Goal: Task Accomplishment & Management: Use online tool/utility

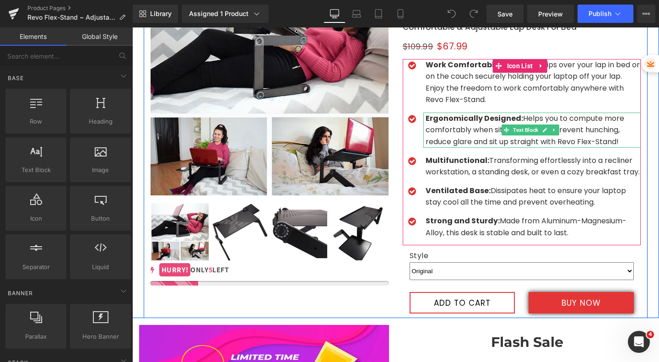
scroll to position [84, 0]
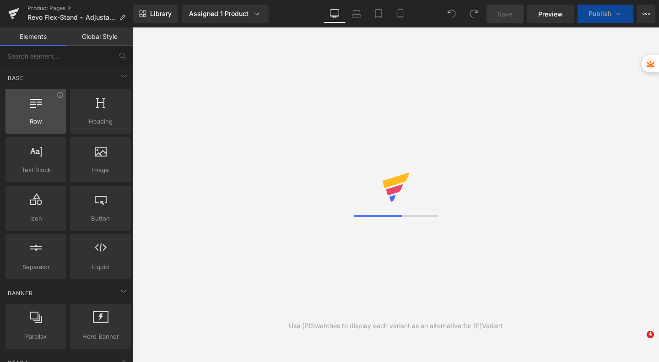
click at [254, 18] on icon at bounding box center [256, 13] width 9 height 9
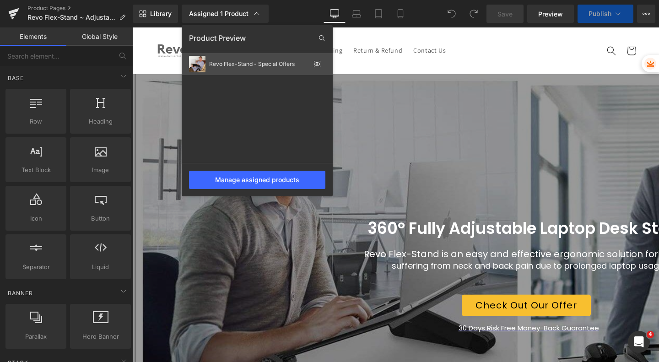
select select "Original"
select select "Upgraded With Fan"
click at [438, 165] on div at bounding box center [395, 194] width 527 height 334
select select "Upgraded With Fan"
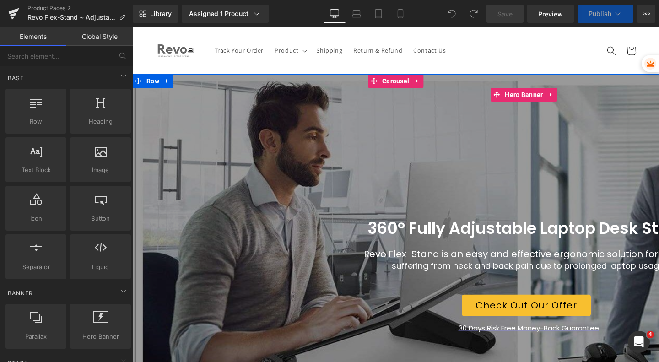
select select "Upgraded With Fan"
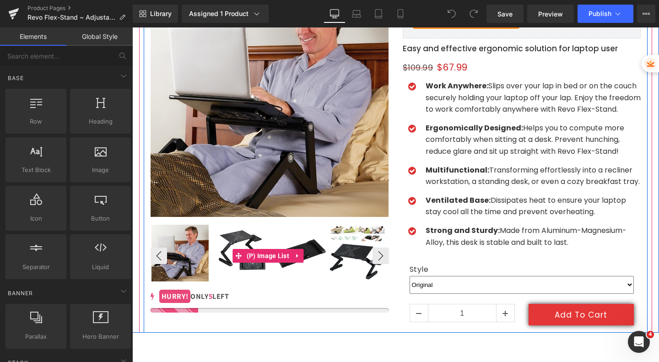
scroll to position [651, 0]
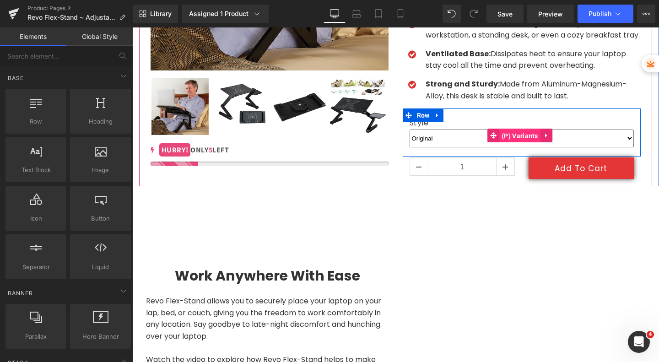
click at [499, 143] on span "(P) Variants" at bounding box center [519, 136] width 41 height 14
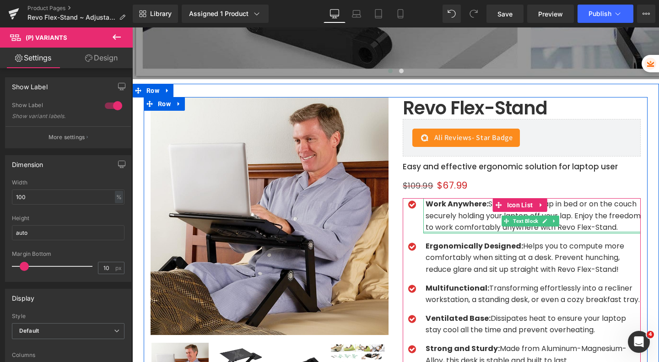
scroll to position [638, 0]
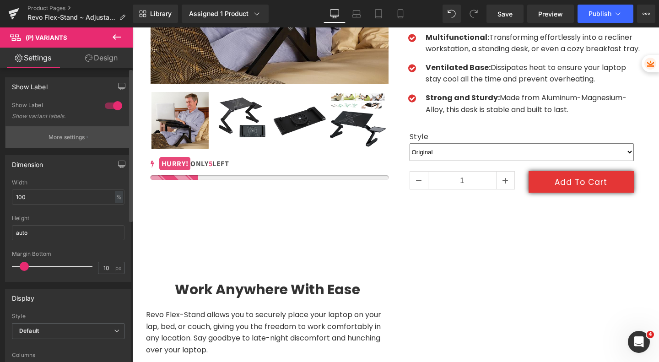
click at [64, 135] on p "More settings" at bounding box center [66, 137] width 37 height 8
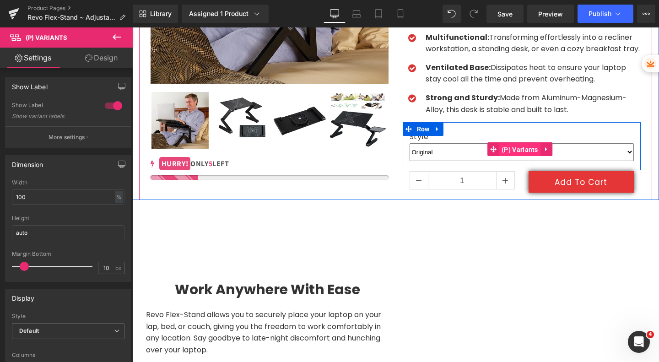
click at [513, 156] on span "(P) Variants" at bounding box center [519, 150] width 41 height 14
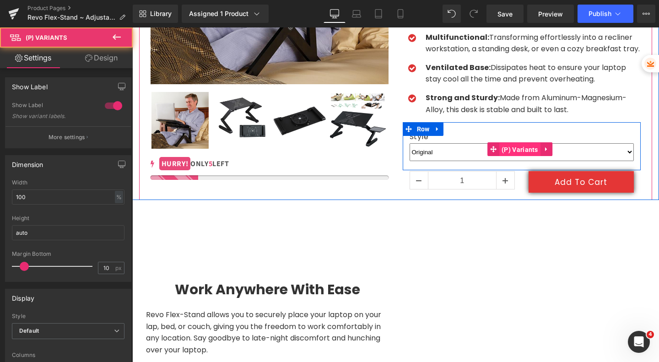
click at [513, 156] on span "(P) Variants" at bounding box center [519, 150] width 41 height 14
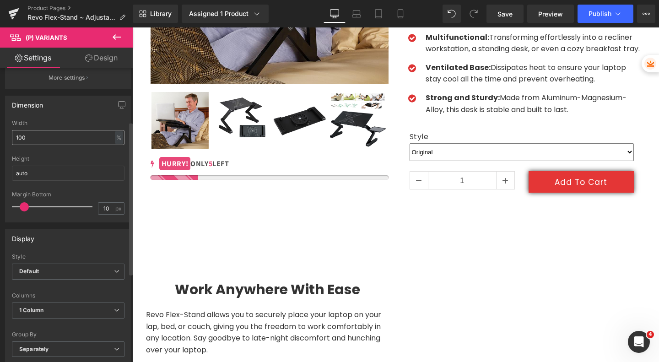
scroll to position [116, 0]
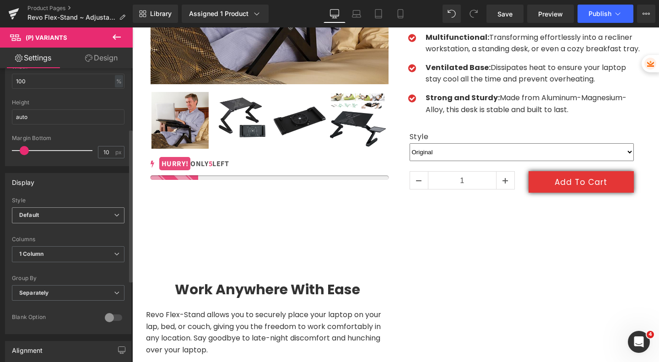
click at [85, 213] on span "Default" at bounding box center [68, 215] width 113 height 16
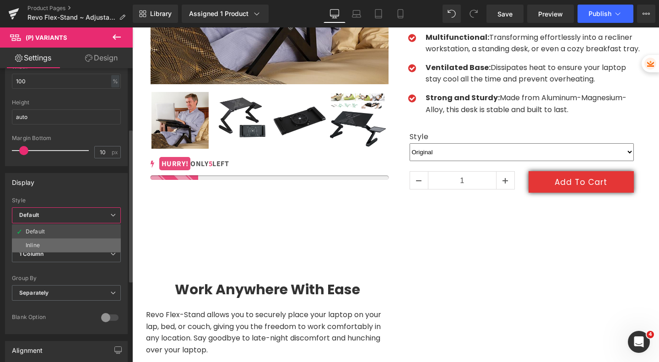
click at [60, 242] on li "Inline" at bounding box center [66, 245] width 109 height 14
select select "Original"
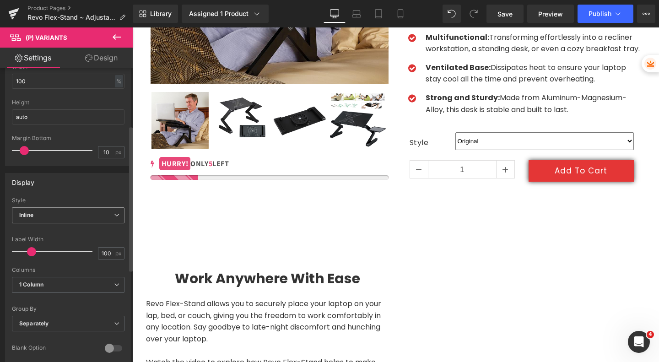
click at [73, 210] on span "Inline" at bounding box center [68, 215] width 113 height 16
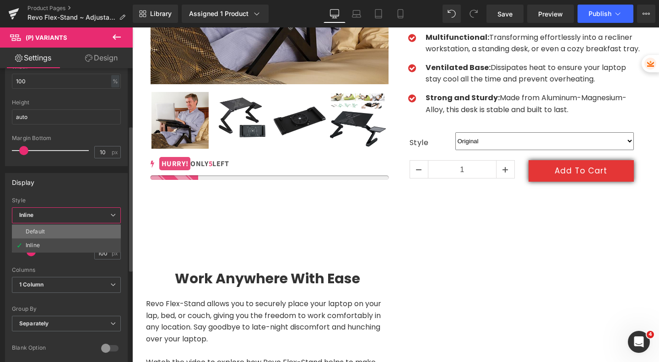
click at [67, 231] on li "Default" at bounding box center [66, 232] width 109 height 14
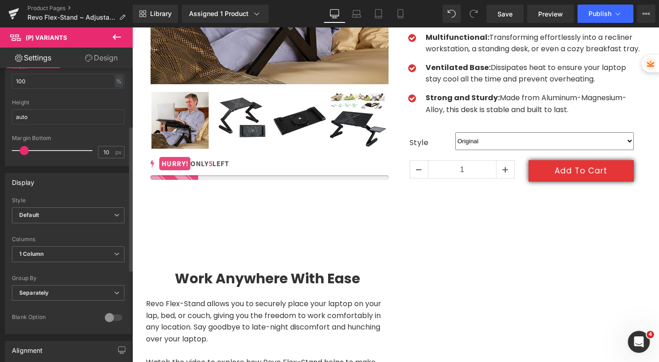
select select "Original"
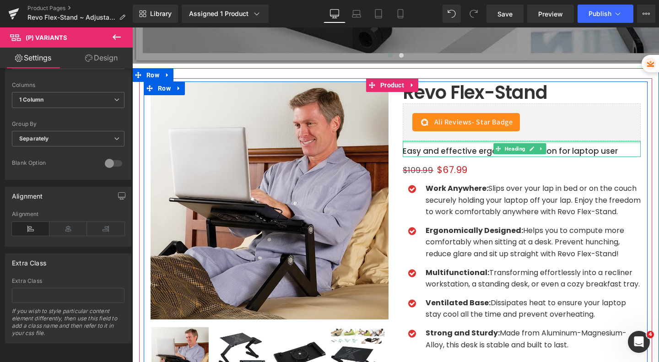
scroll to position [403, 0]
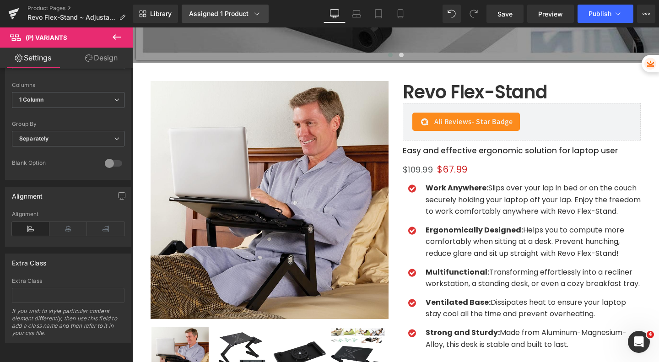
click at [245, 12] on div "Assigned 1 Product" at bounding box center [225, 13] width 72 height 9
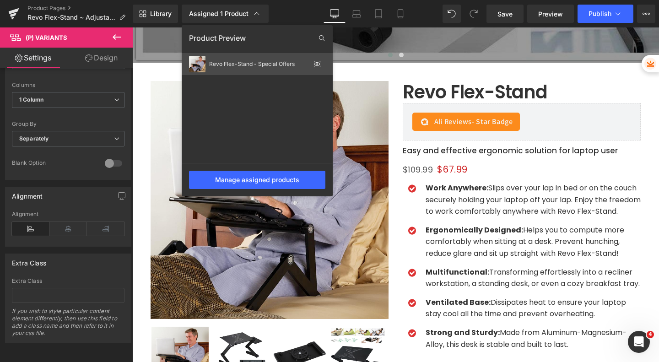
click at [239, 64] on div "Revo Flex-Stand - Special Offers" at bounding box center [259, 64] width 101 height 6
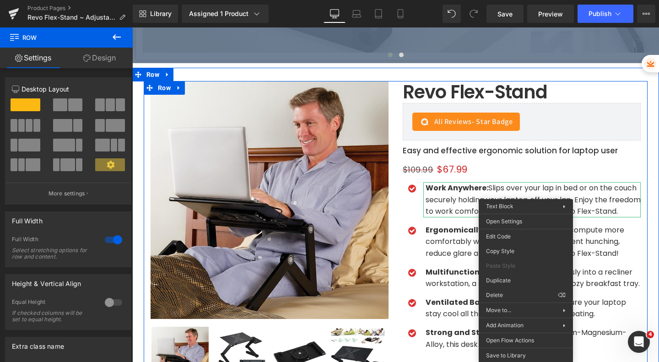
click at [502, 181] on div "$109.99 $67.99" at bounding box center [522, 169] width 238 height 26
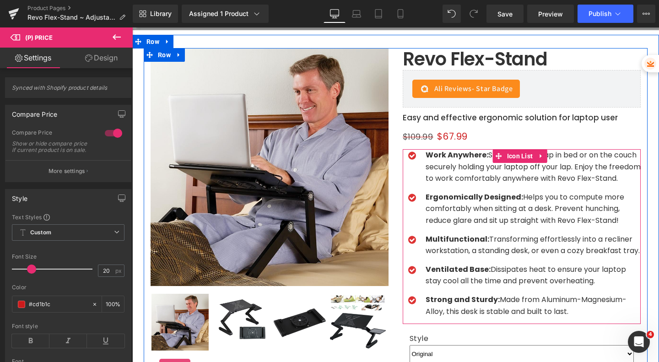
scroll to position [618, 0]
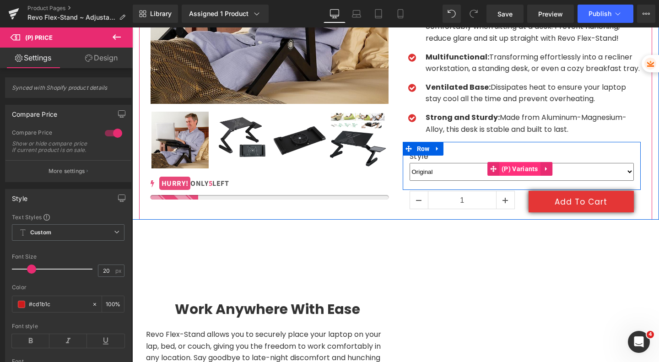
click at [519, 176] on span "(P) Variants" at bounding box center [519, 169] width 41 height 14
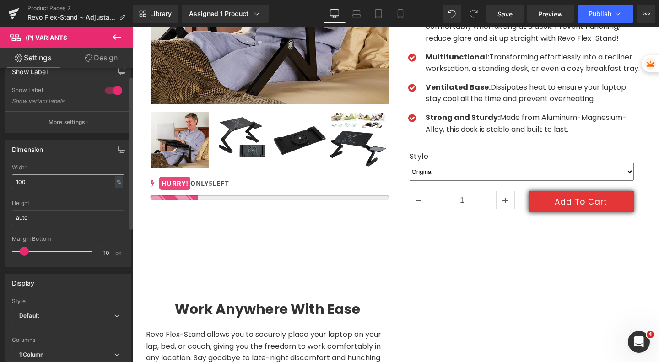
scroll to position [0, 0]
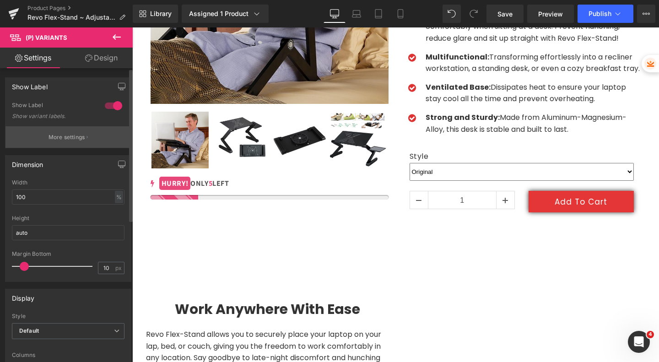
click at [70, 140] on p "More settings" at bounding box center [66, 137] width 37 height 8
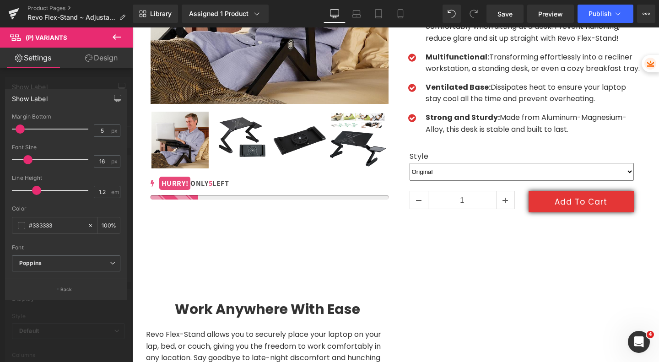
click at [71, 305] on div at bounding box center [66, 196] width 133 height 339
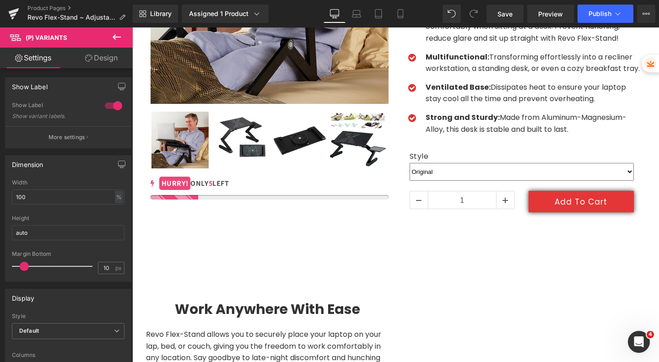
click at [100, 58] on link "Design" at bounding box center [101, 58] width 66 height 21
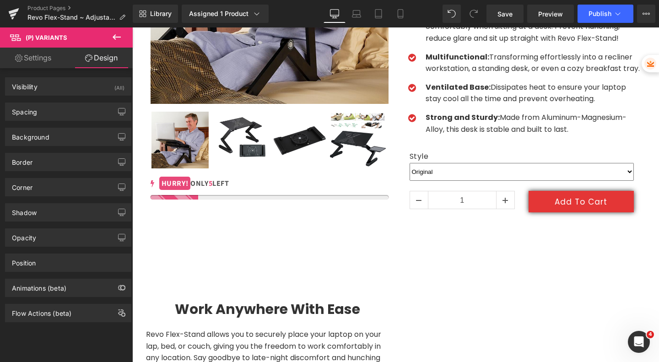
click at [50, 60] on link "Settings" at bounding box center [33, 58] width 66 height 21
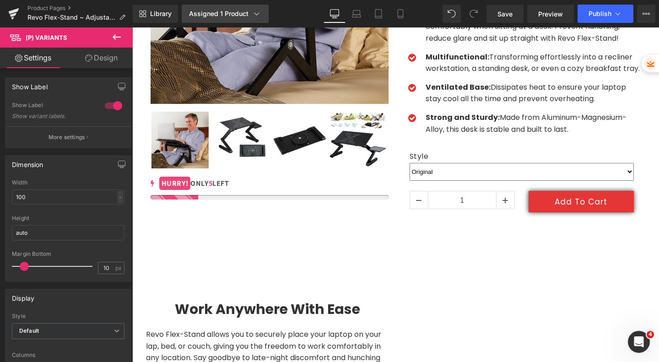
click at [242, 11] on div "Assigned 1 Product" at bounding box center [225, 13] width 72 height 9
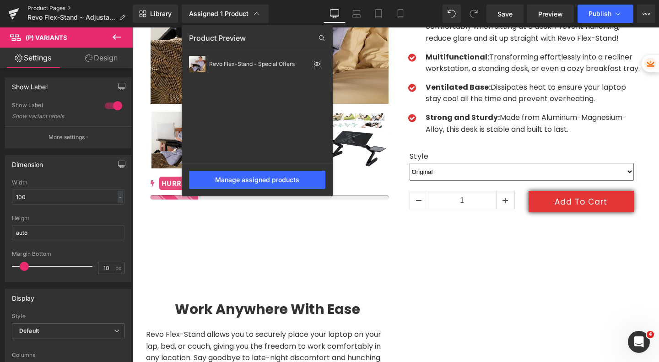
click at [59, 7] on link "Product Pages" at bounding box center [79, 8] width 105 height 7
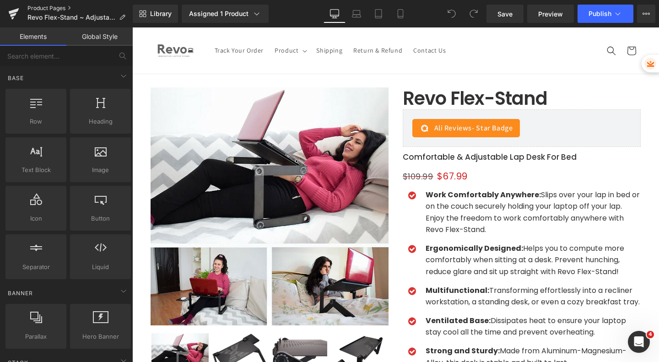
click at [43, 6] on link "Product Pages" at bounding box center [79, 8] width 105 height 7
